Goal: Information Seeking & Learning: Learn about a topic

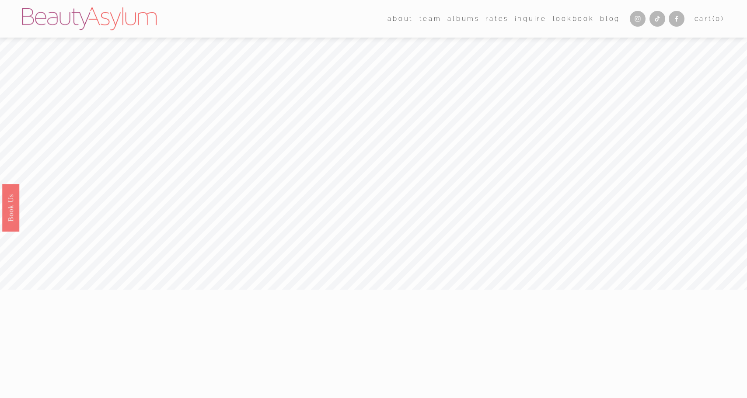
click at [495, 20] on link "Rates" at bounding box center [496, 18] width 23 height 13
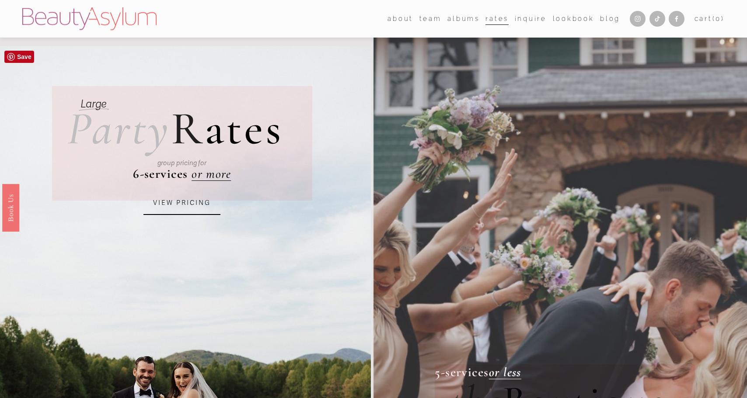
click at [195, 212] on link "VIEW PRICING" at bounding box center [181, 204] width 77 height 24
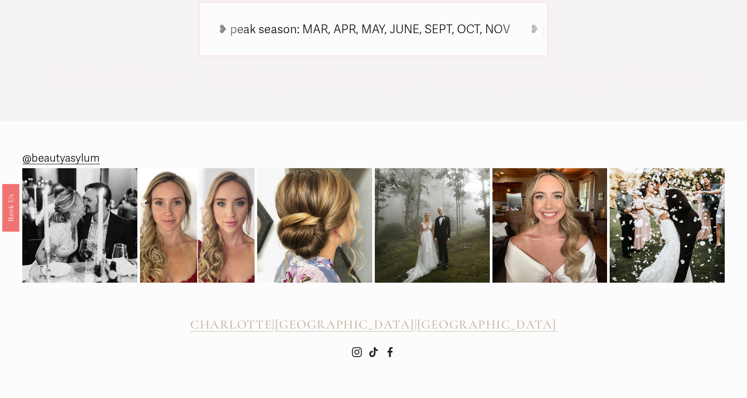
scroll to position [723, 0]
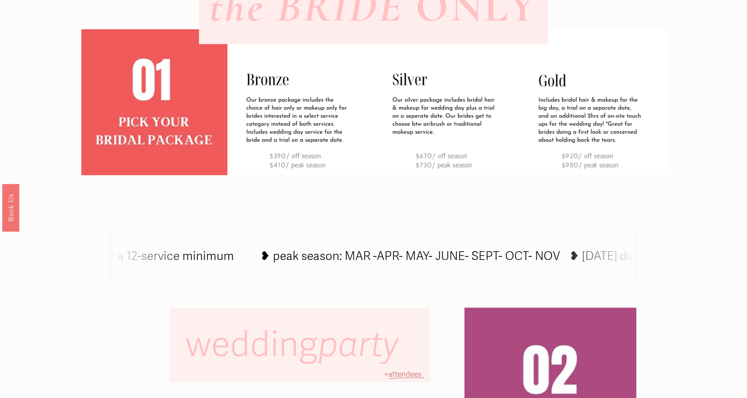
scroll to position [638, 0]
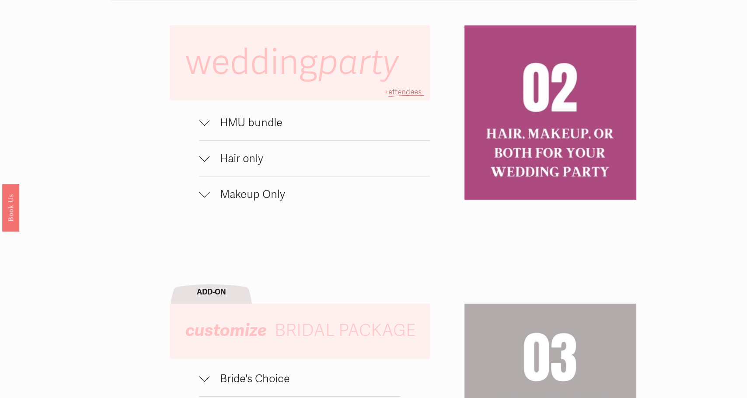
click at [211, 122] on span "HMU bundle" at bounding box center [319, 123] width 220 height 14
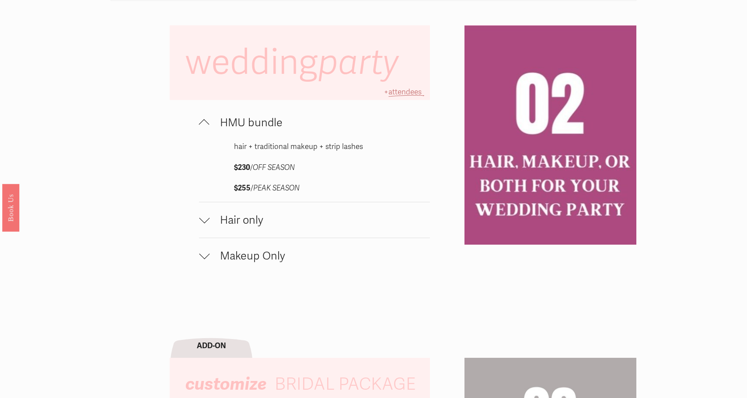
click at [223, 220] on span "Hair only" at bounding box center [319, 220] width 220 height 14
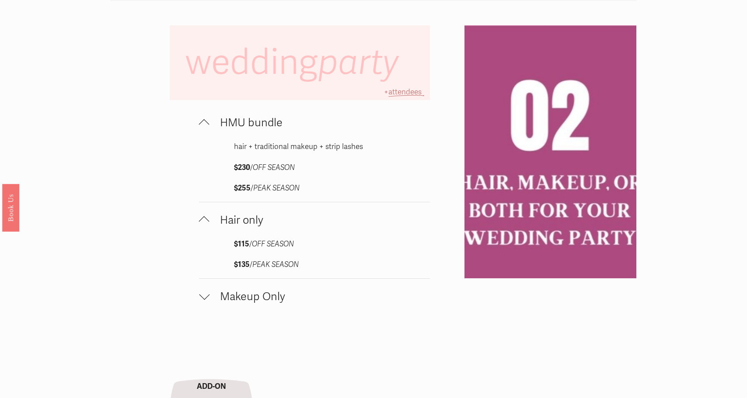
click at [231, 298] on span "Makeup Only" at bounding box center [319, 297] width 220 height 14
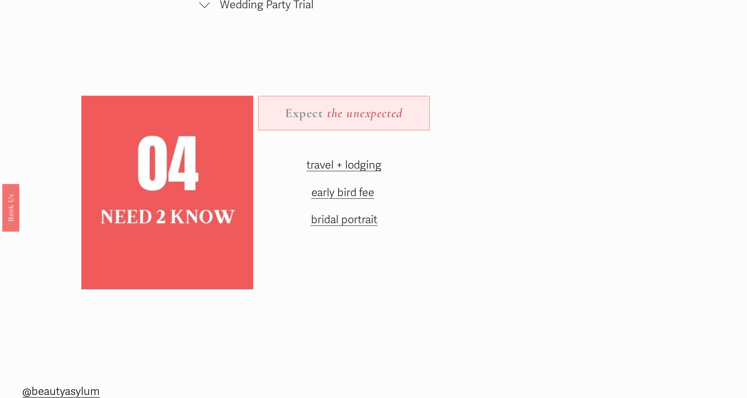
scroll to position [1361, 0]
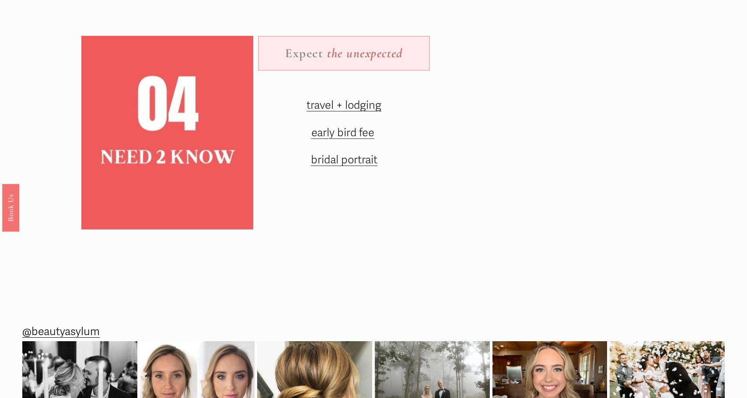
click at [358, 99] on span "travel + lodging" at bounding box center [343, 105] width 75 height 14
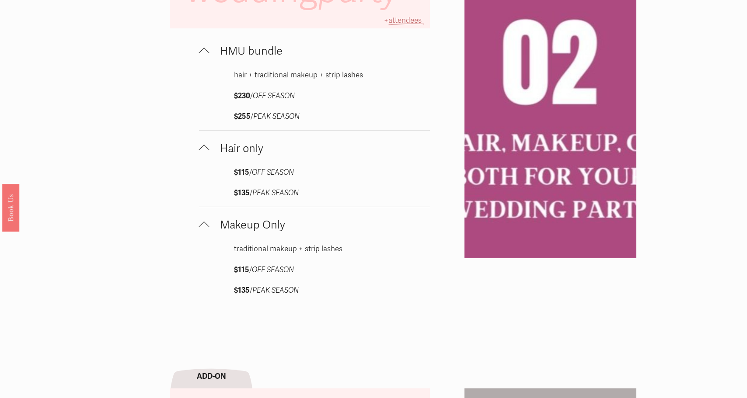
scroll to position [669, 0]
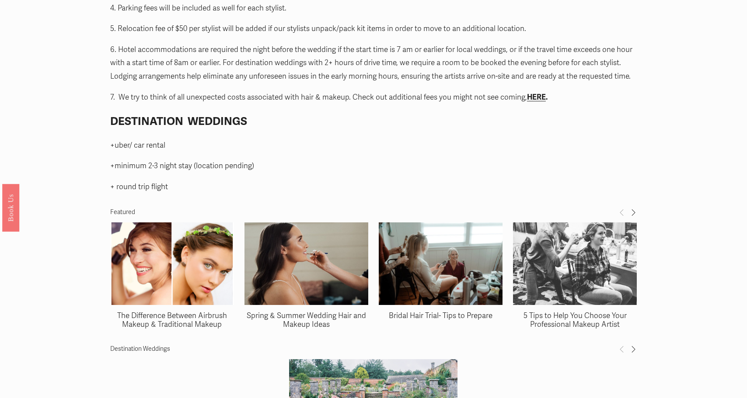
scroll to position [1192, 0]
